Goal: Task Accomplishment & Management: Manage account settings

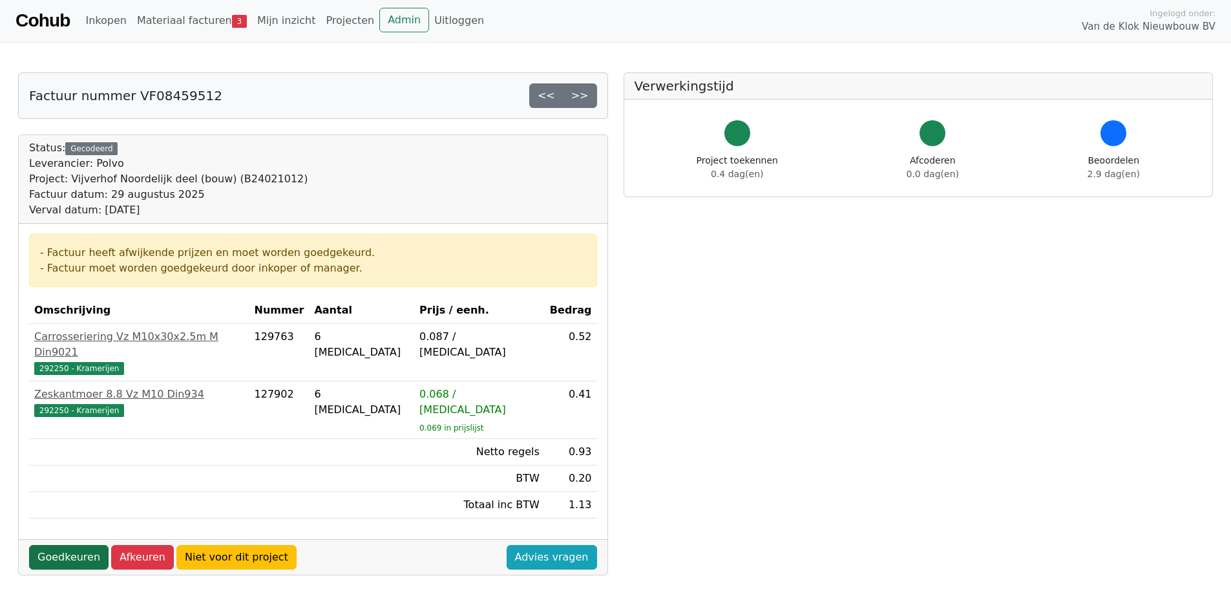
click at [53, 545] on link "Goedkeuren" at bounding box center [68, 557] width 79 height 25
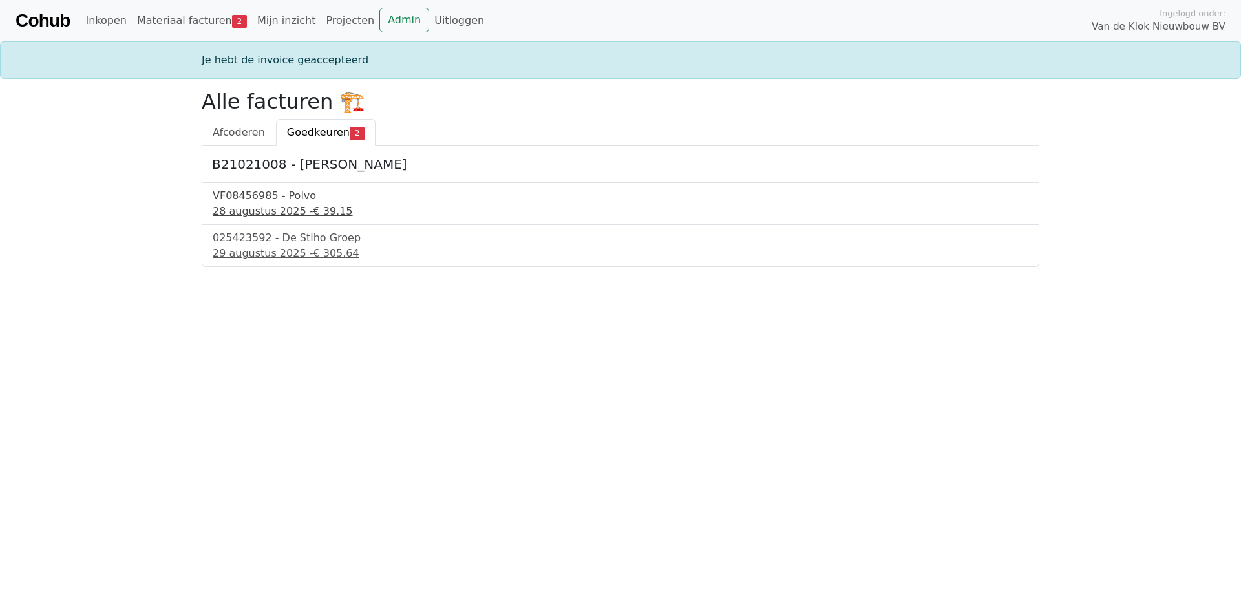
click at [257, 204] on div "28 augustus 2025 - € 39,15" at bounding box center [621, 212] width 816 height 16
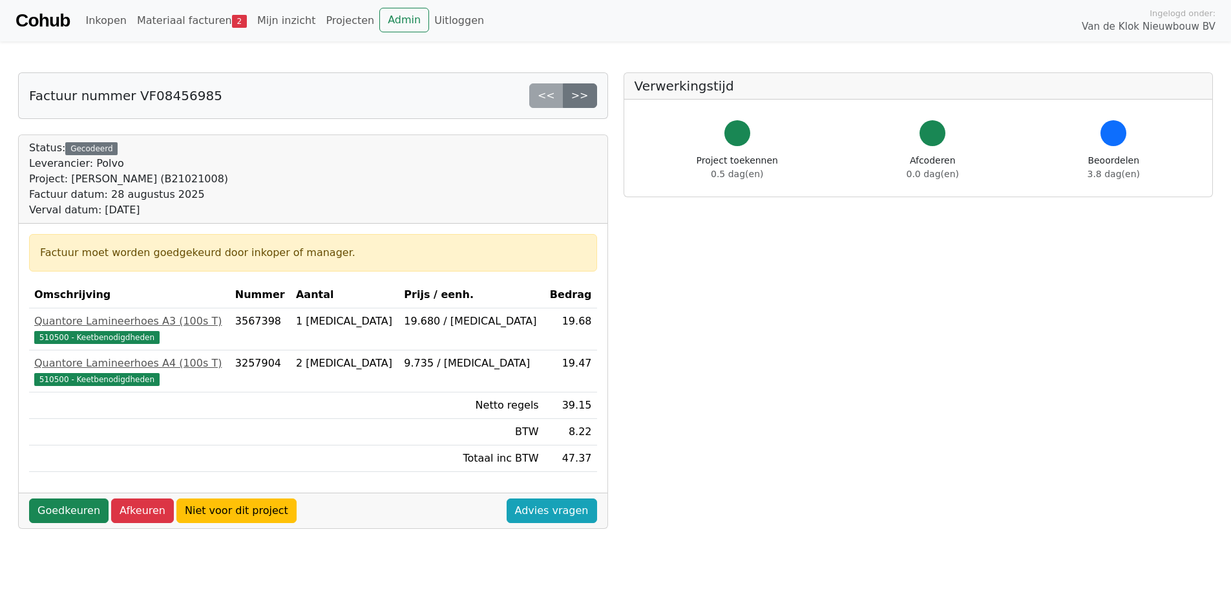
drag, startPoint x: 54, startPoint y: 505, endPoint x: 67, endPoint y: 494, distance: 17.4
click at [55, 505] on link "Goedkeuren" at bounding box center [68, 510] width 79 height 25
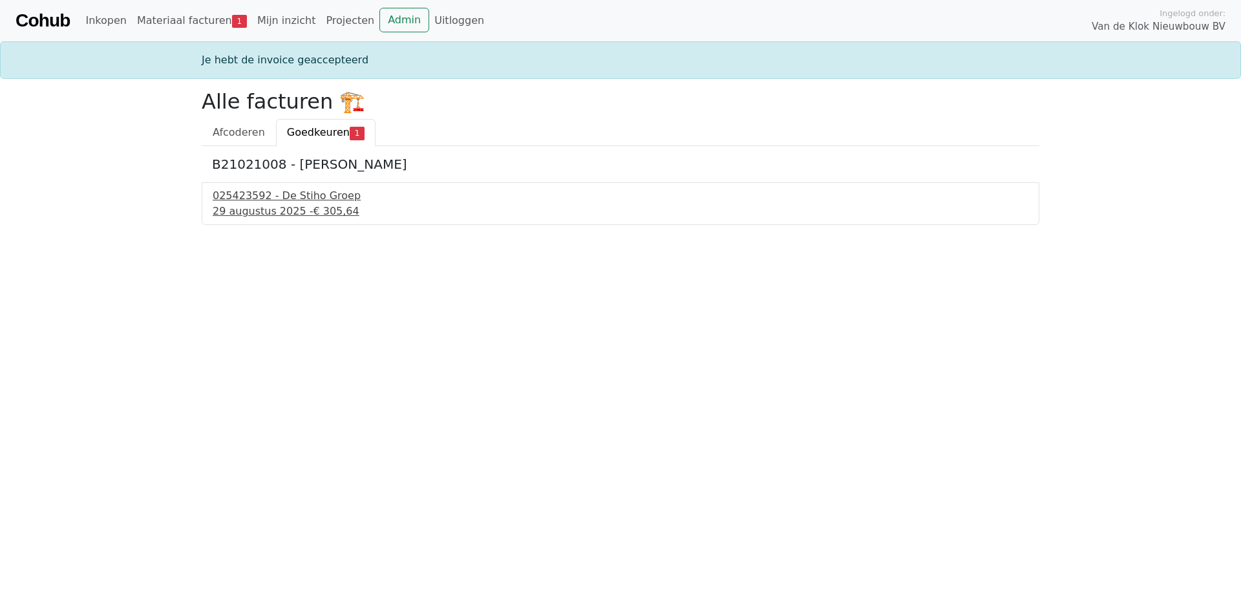
click at [282, 201] on div "025423592 - De Stiho Groep" at bounding box center [621, 196] width 816 height 16
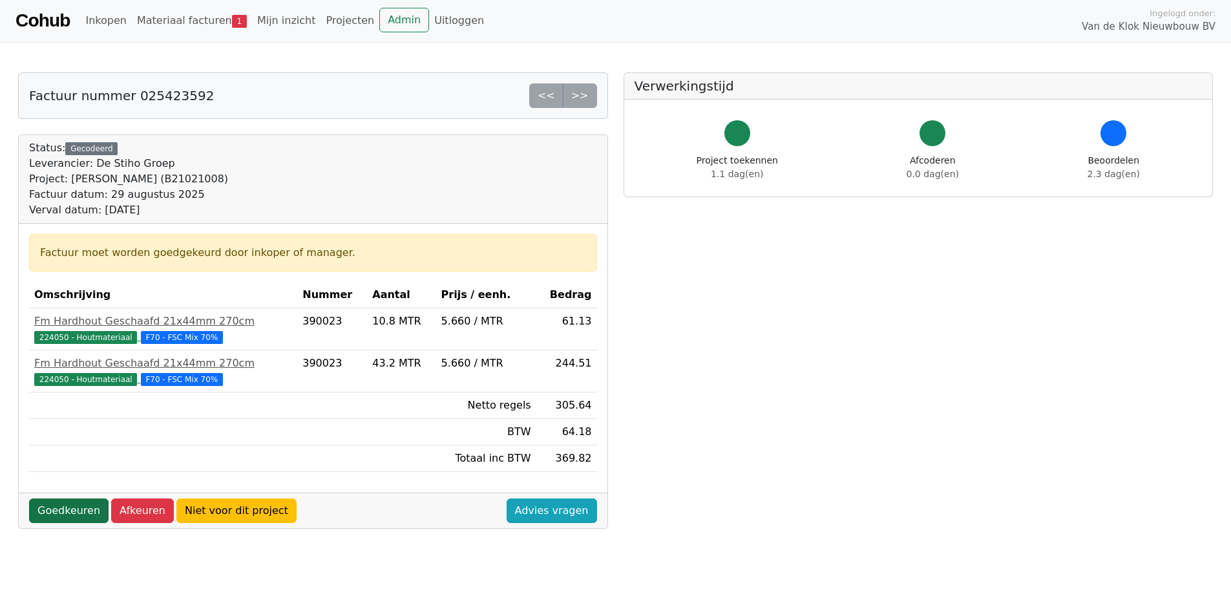
click at [52, 511] on link "Goedkeuren" at bounding box center [68, 510] width 79 height 25
